Goal: Task Accomplishment & Management: Manage account settings

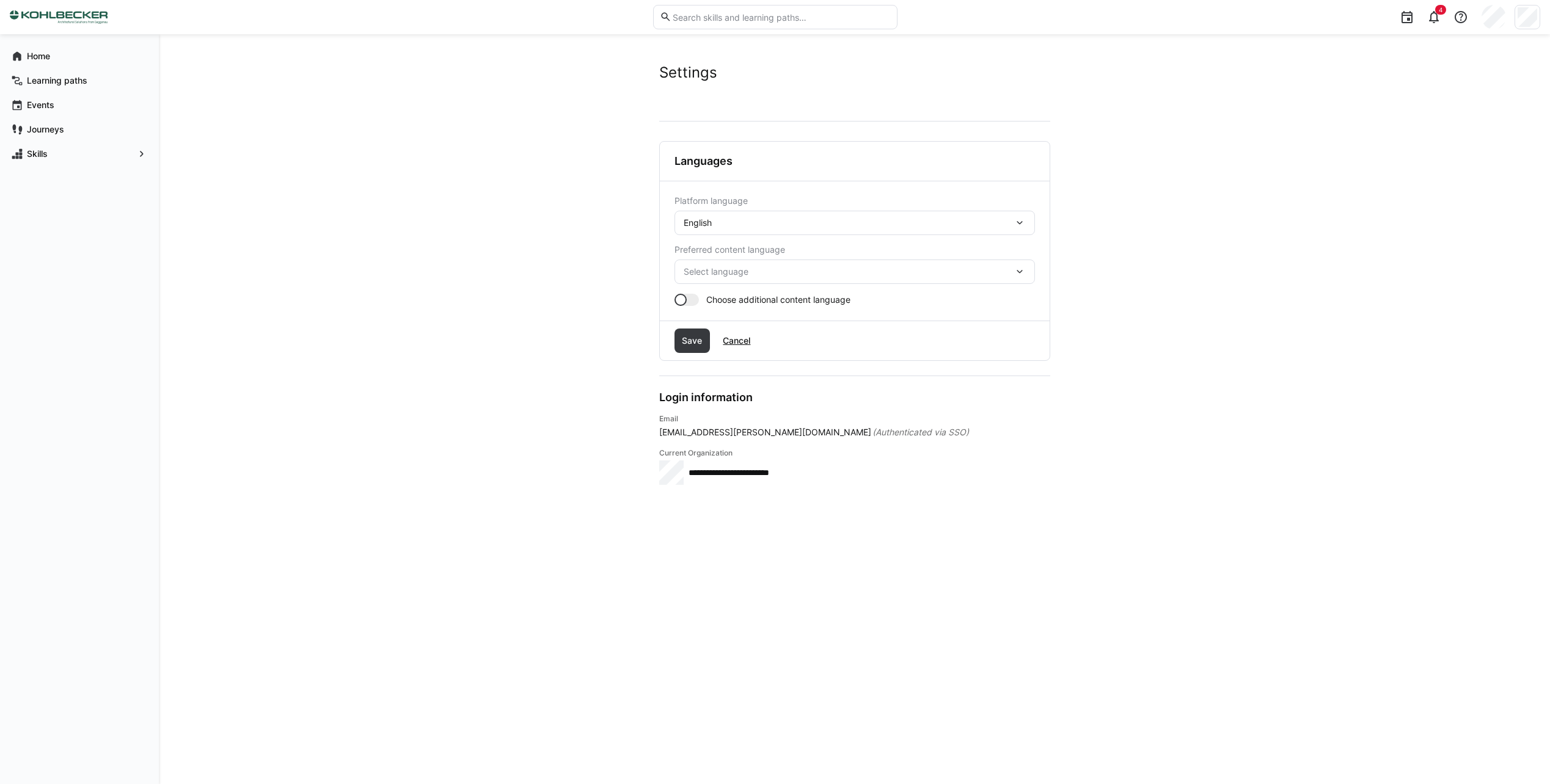
drag, startPoint x: 905, startPoint y: 211, endPoint x: 899, endPoint y: 209, distance: 6.3
click at [902, 213] on div "English" at bounding box center [855, 223] width 361 height 25
click at [861, 265] on div "German" at bounding box center [855, 255] width 361 height 26
click at [745, 273] on span "Select language" at bounding box center [848, 271] width 330 height 12
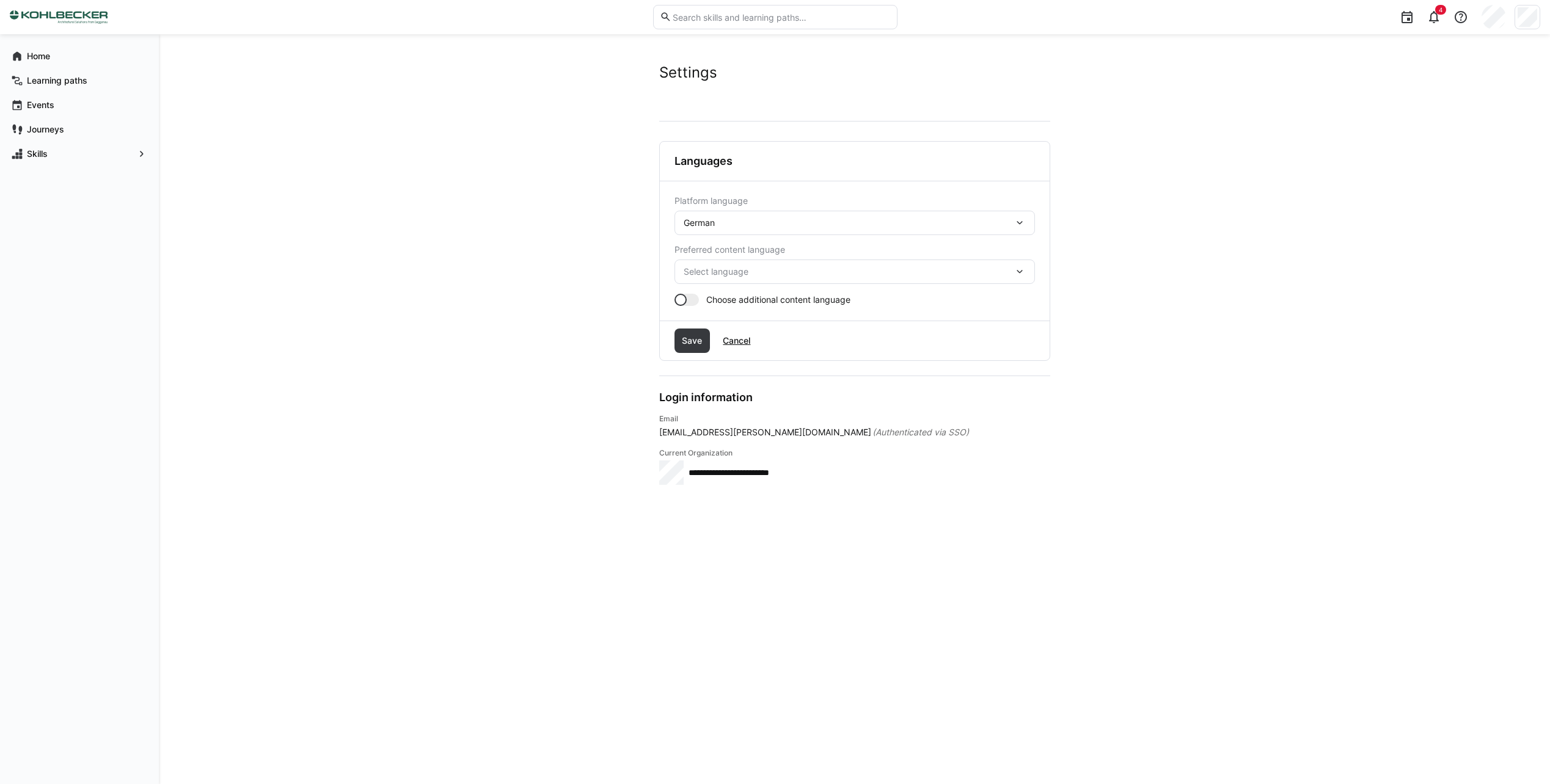
click at [745, 274] on span "Select language" at bounding box center [848, 271] width 330 height 12
click at [577, 269] on app-user-settings "**********" at bounding box center [855, 408] width 782 height 691
click at [703, 345] on span "Save" at bounding box center [692, 340] width 24 height 12
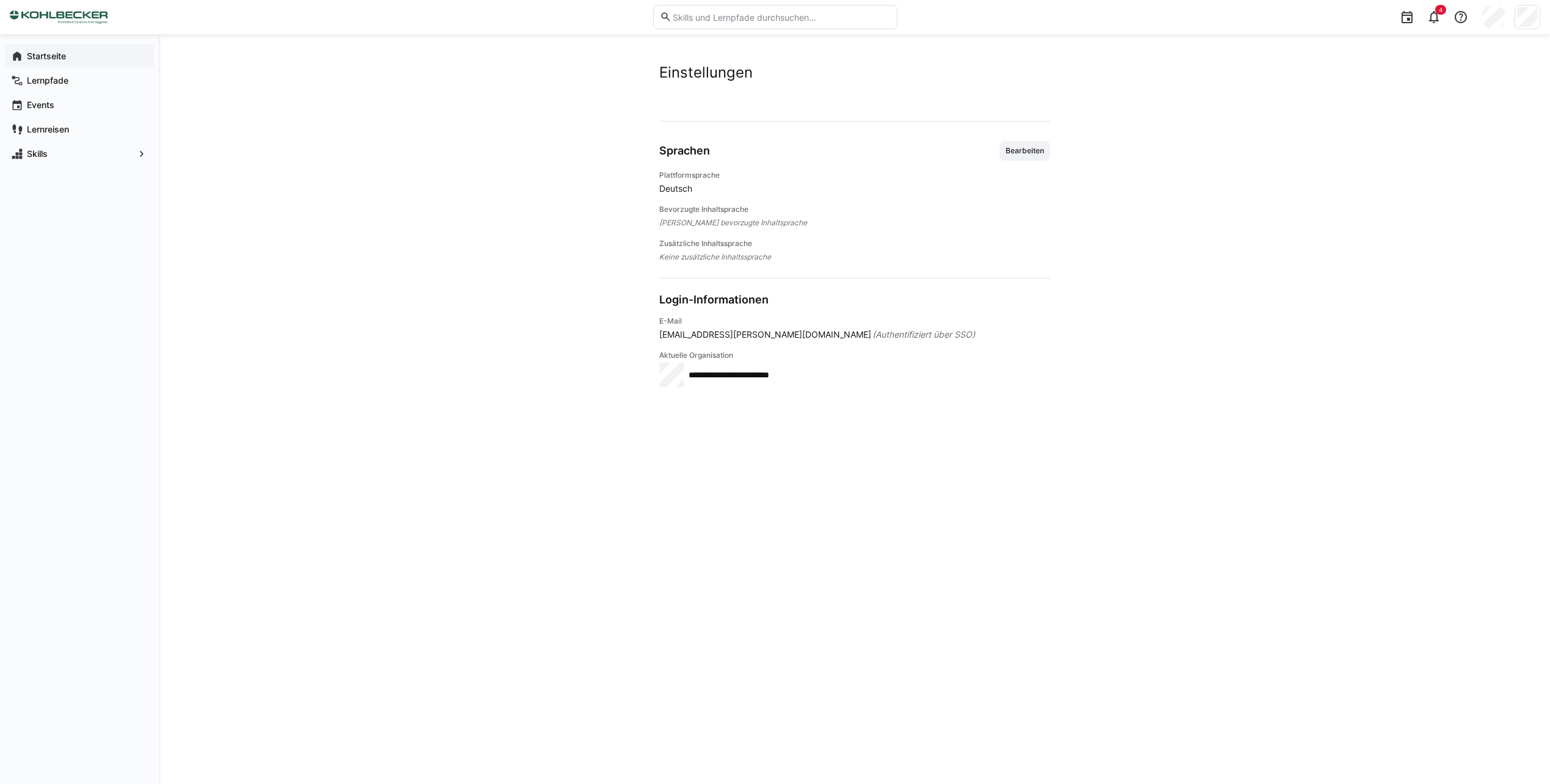
click at [0, 0] on app-navigation-label "Startseite" at bounding box center [0, 0] width 0 height 0
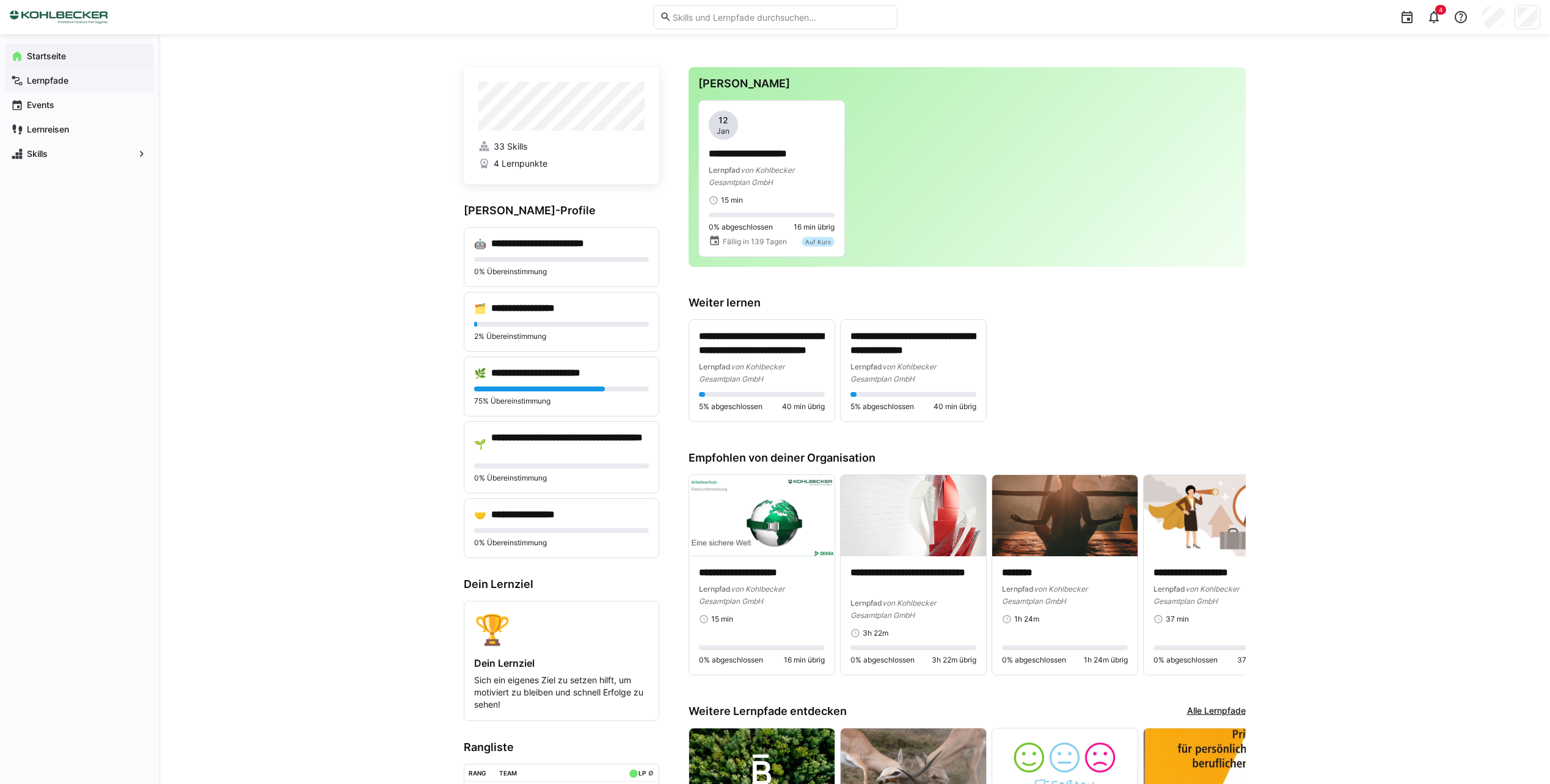
click at [90, 79] on span "Lernpfade" at bounding box center [86, 80] width 123 height 12
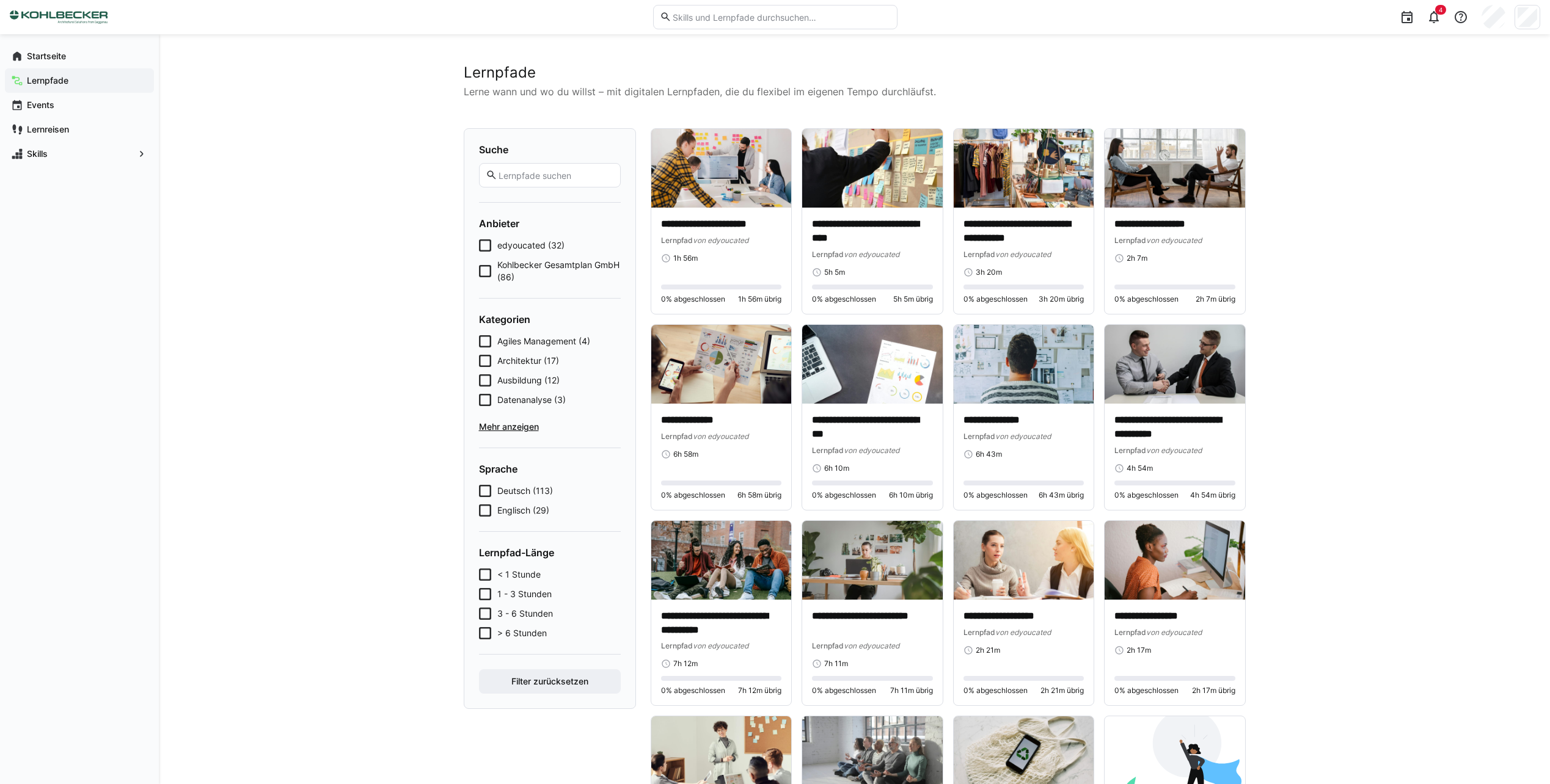
click at [502, 277] on span "Kohlbecker Gesamtplan GmbH (86)" at bounding box center [559, 271] width 123 height 25
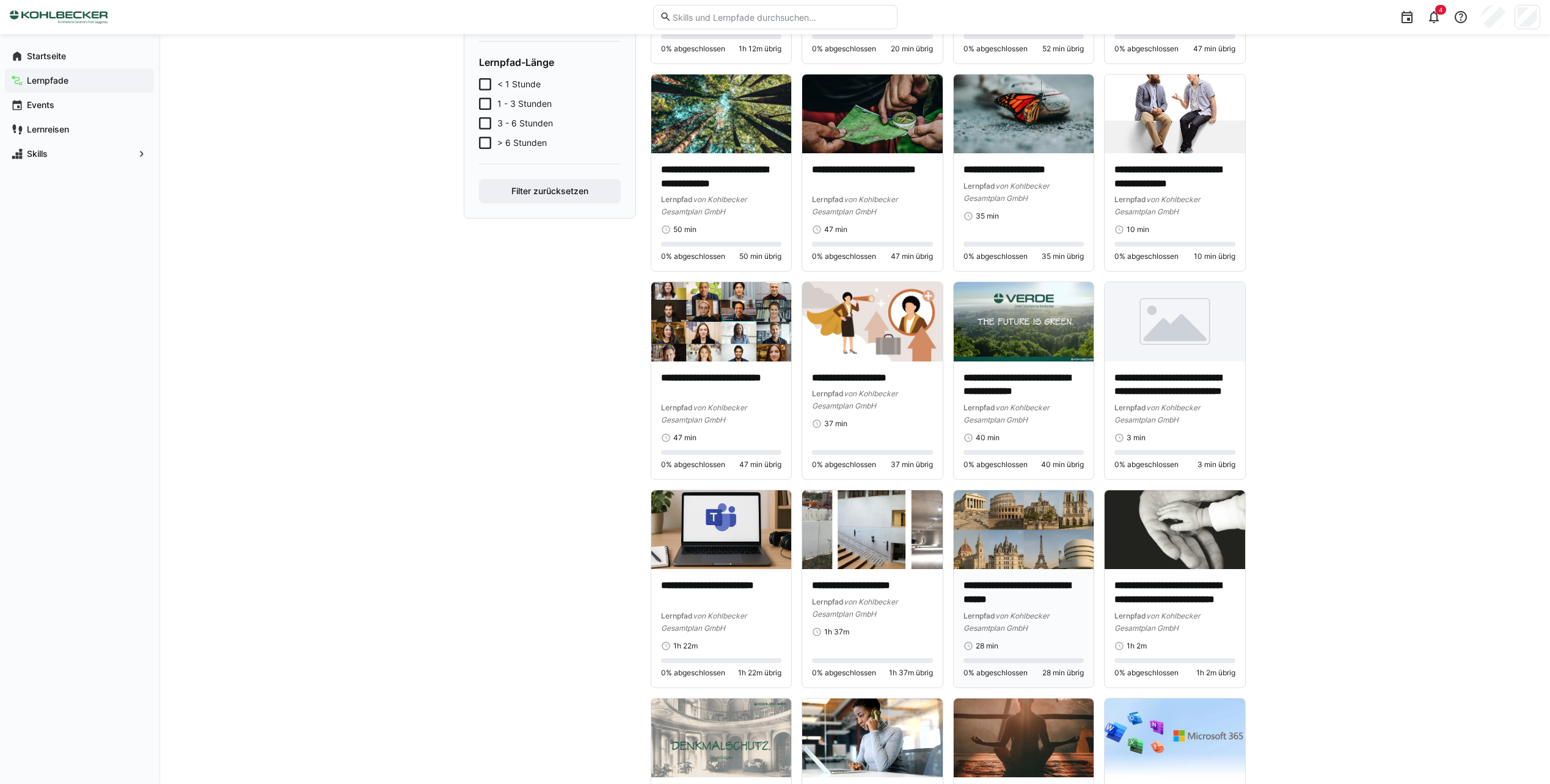
scroll to position [550, 0]
